Goal: Task Accomplishment & Management: Use online tool/utility

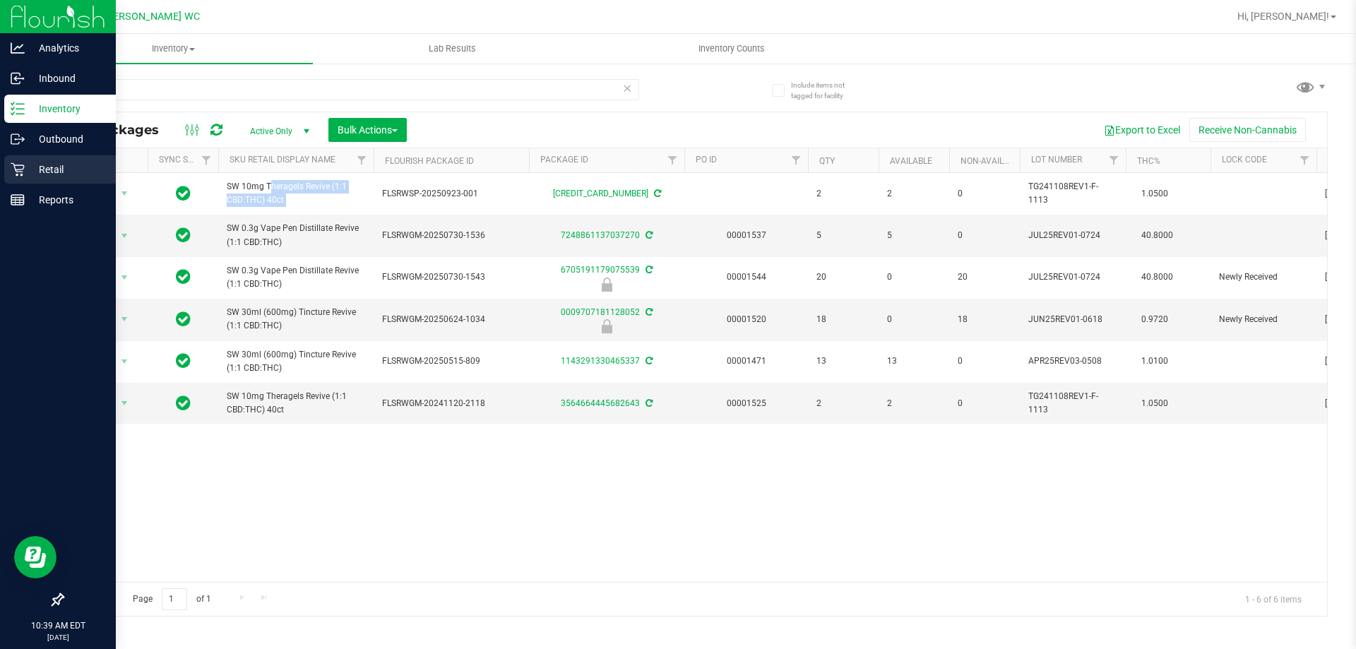
click at [13, 167] on icon at bounding box center [18, 169] width 14 height 14
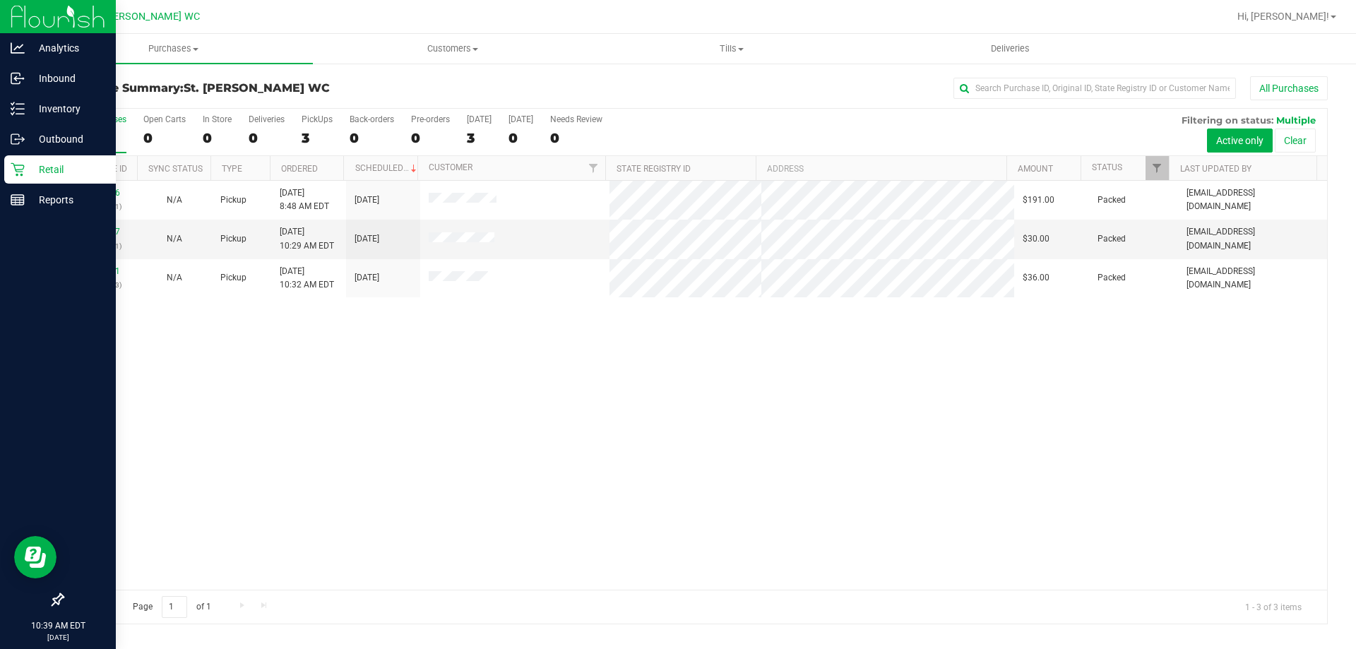
click at [546, 88] on div "All Purchases" at bounding box center [906, 88] width 844 height 24
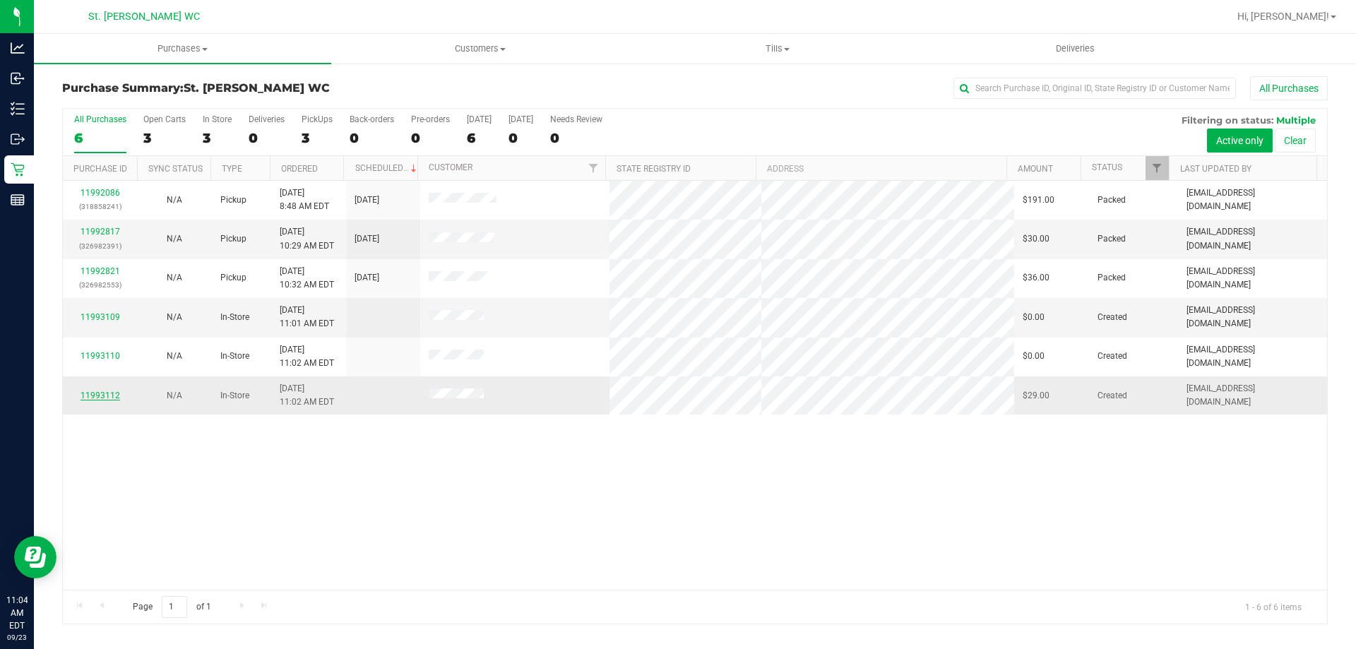
click at [104, 393] on link "11993112" at bounding box center [100, 395] width 40 height 10
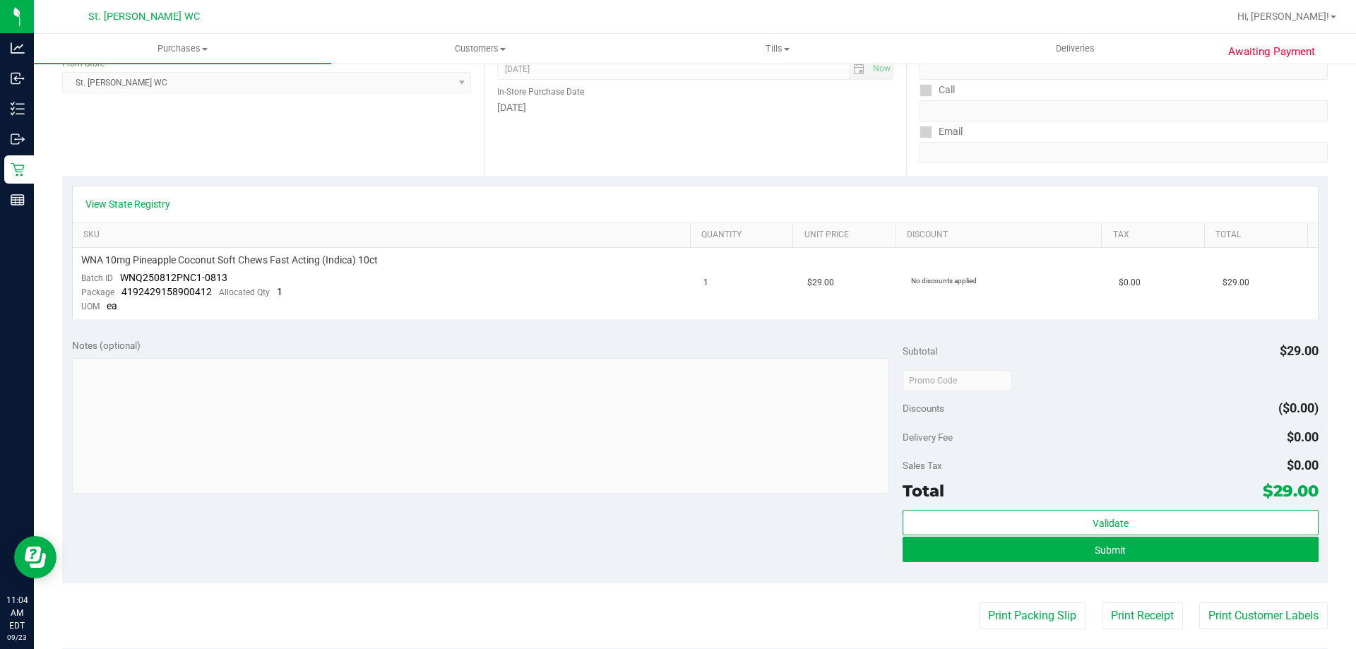
scroll to position [212, 0]
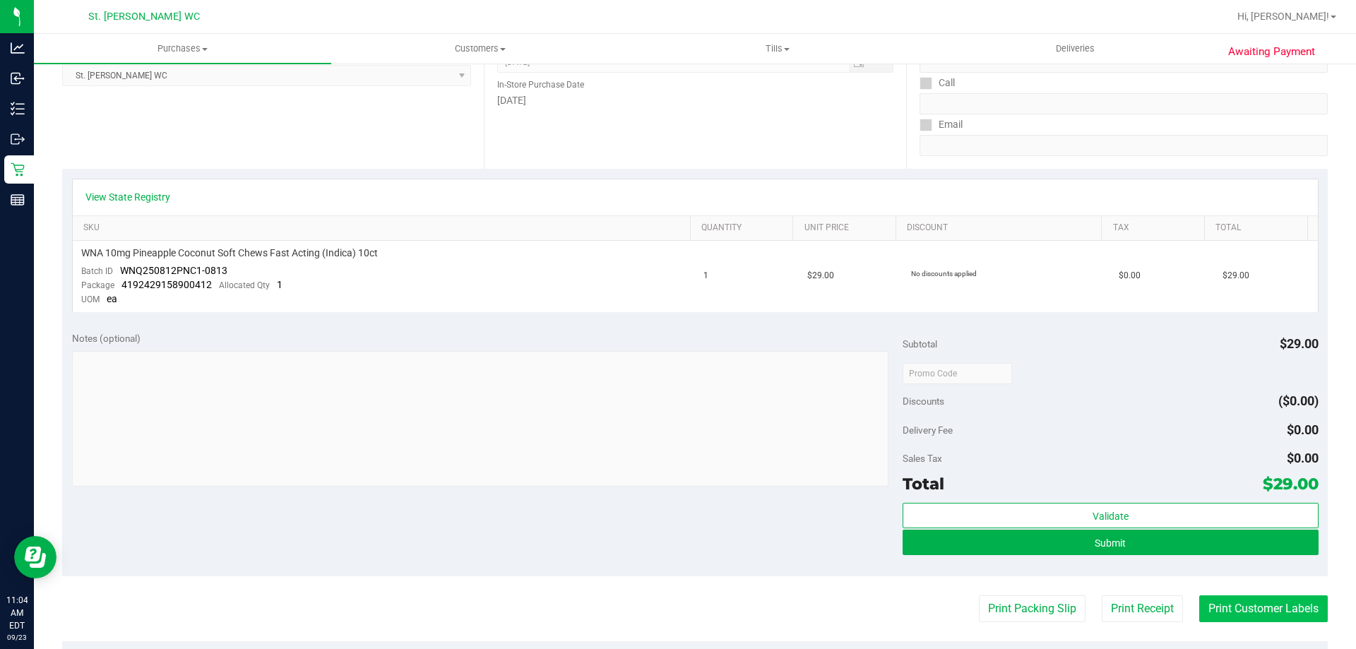
click at [1245, 610] on button "Print Customer Labels" at bounding box center [1263, 608] width 128 height 27
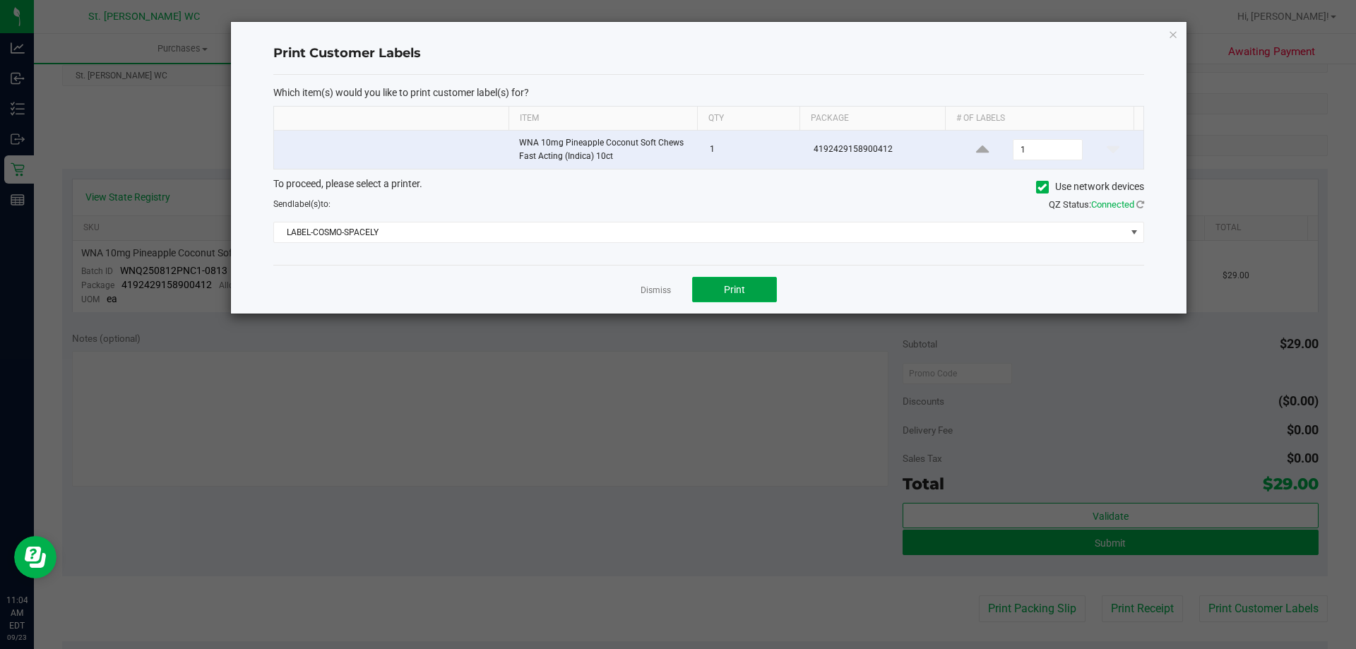
click at [739, 290] on span "Print" at bounding box center [734, 289] width 21 height 11
click at [668, 288] on link "Dismiss" at bounding box center [655, 291] width 30 height 12
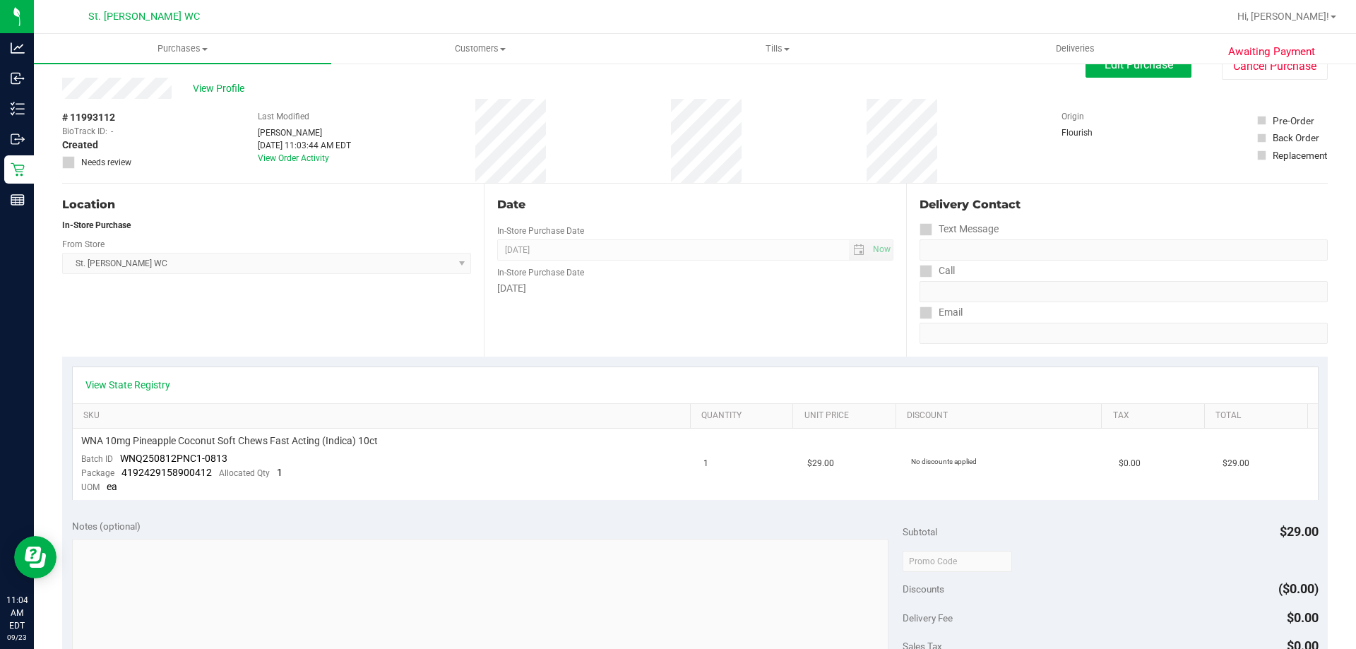
scroll to position [0, 0]
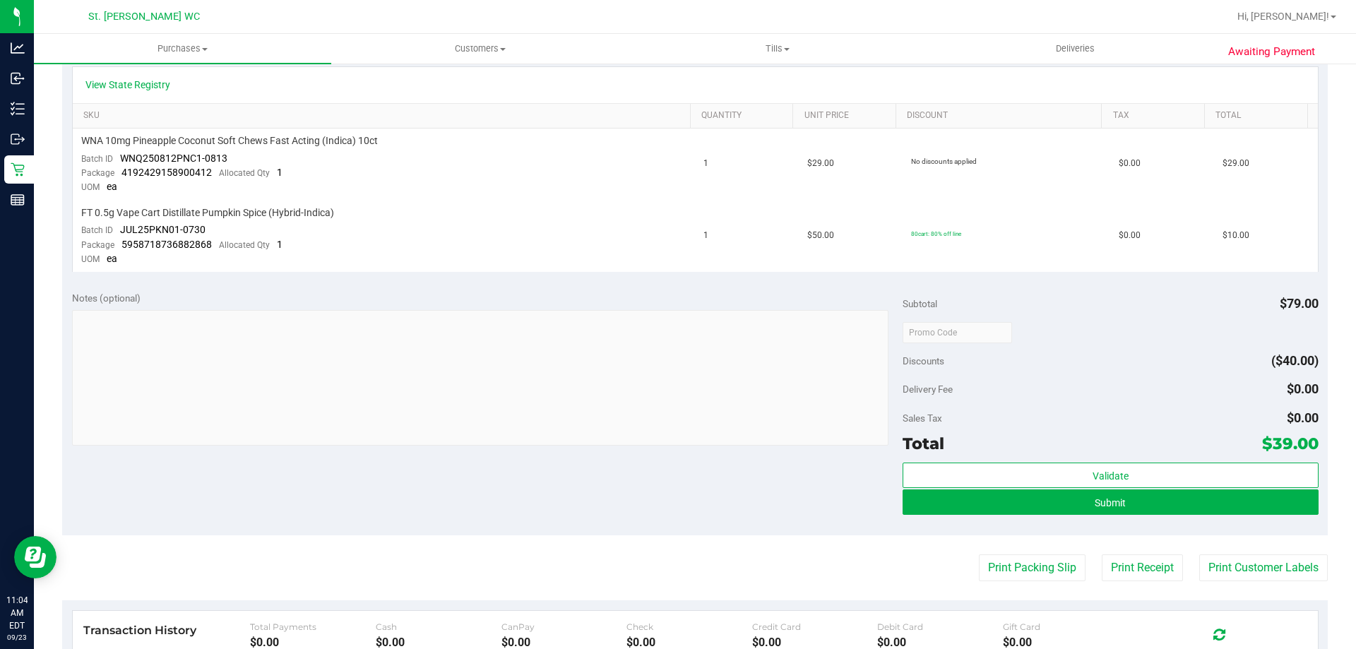
scroll to position [424, 0]
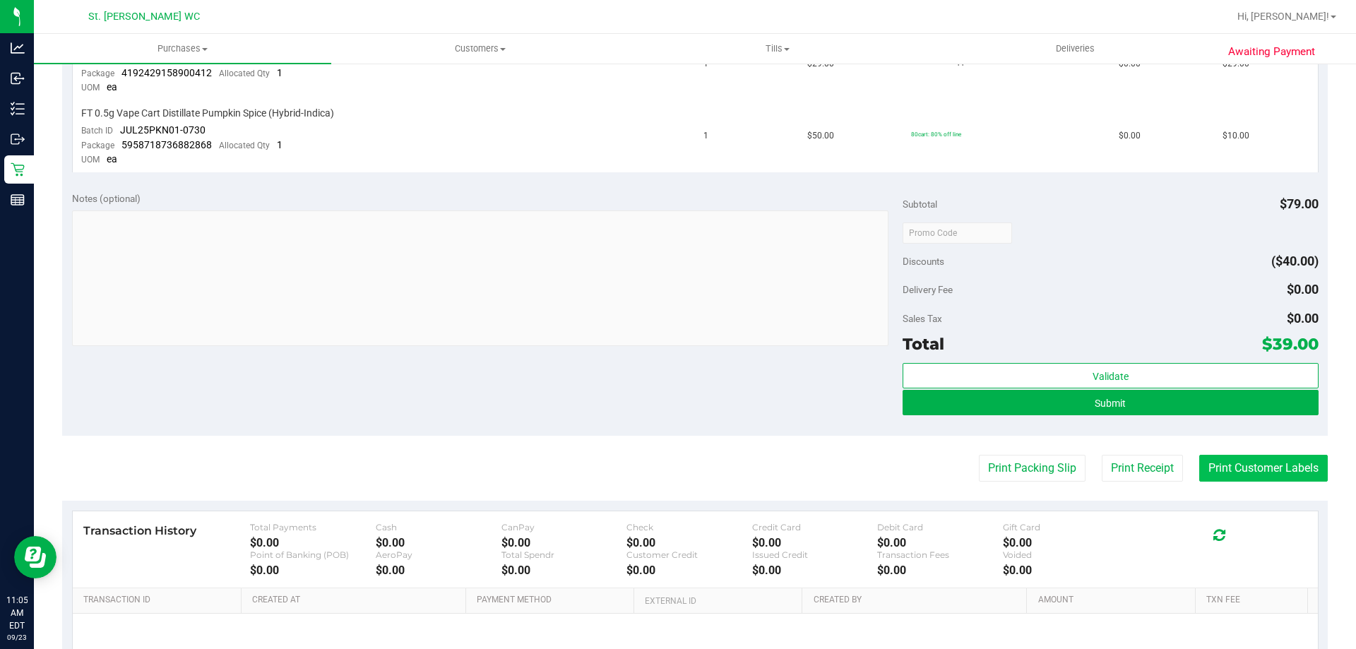
click at [1231, 467] on button "Print Customer Labels" at bounding box center [1263, 468] width 128 height 27
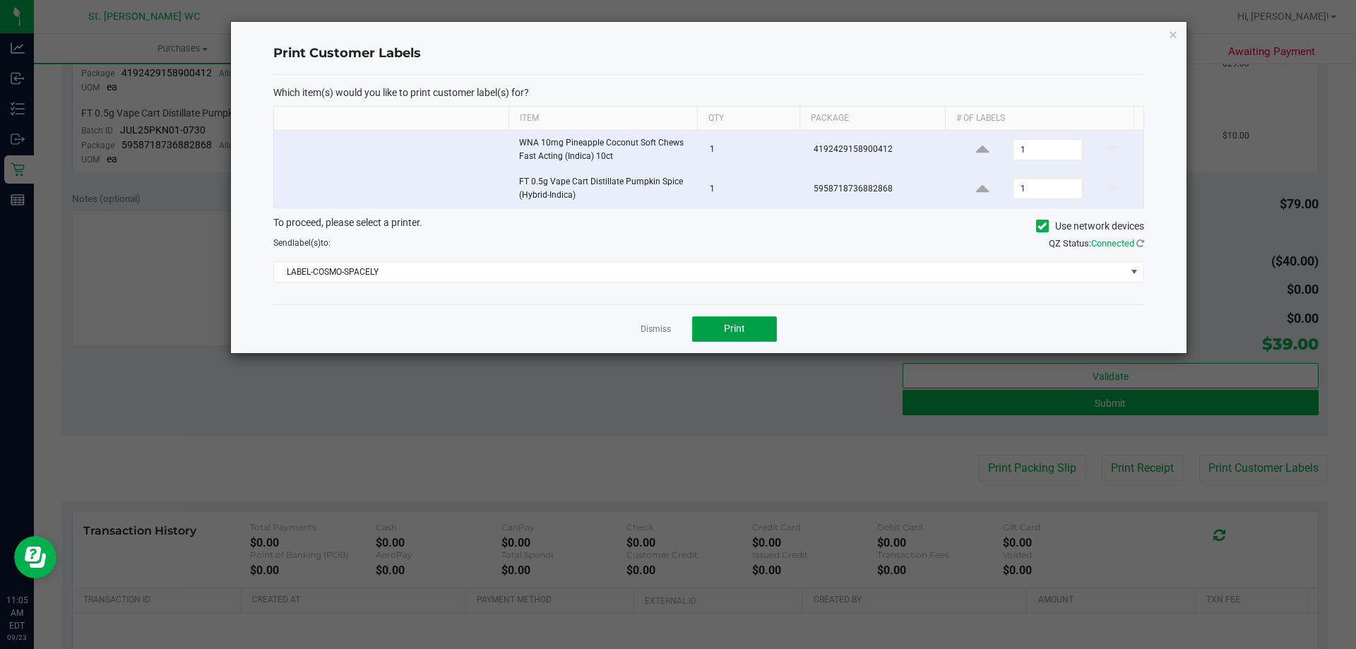
click at [753, 325] on button "Print" at bounding box center [734, 328] width 85 height 25
click at [1173, 34] on icon "button" at bounding box center [1173, 33] width 10 height 17
